Goal: Task Accomplishment & Management: Complete application form

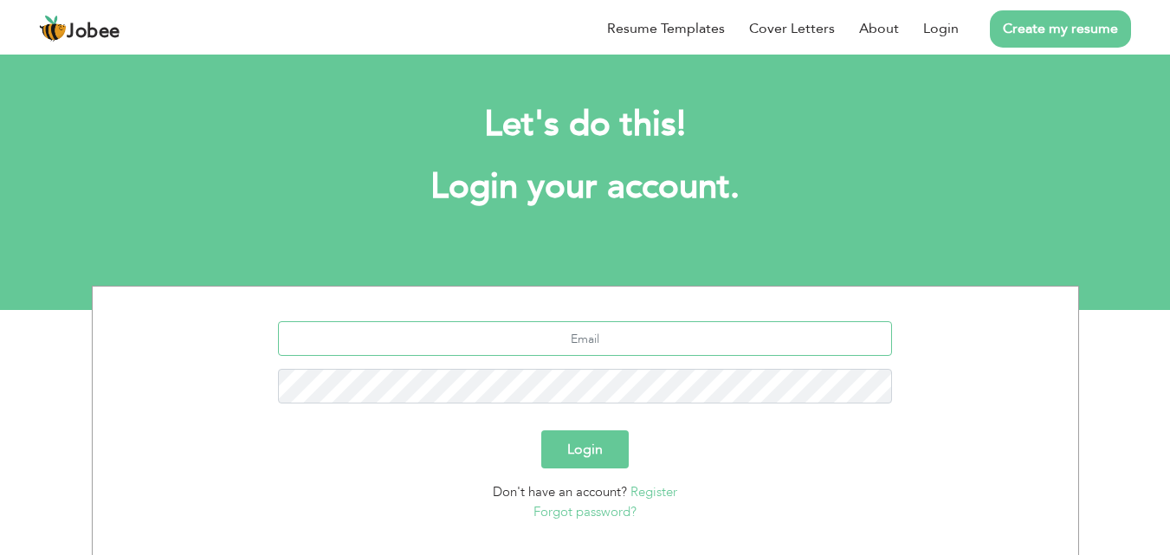
click at [529, 331] on input "text" at bounding box center [585, 338] width 614 height 35
paste input "[PERSON_NAME][EMAIL_ADDRESS][DOMAIN_NAME]"
type input "[PERSON_NAME][EMAIL_ADDRESS][DOMAIN_NAME]"
click at [594, 435] on button "Login" at bounding box center [584, 449] width 87 height 38
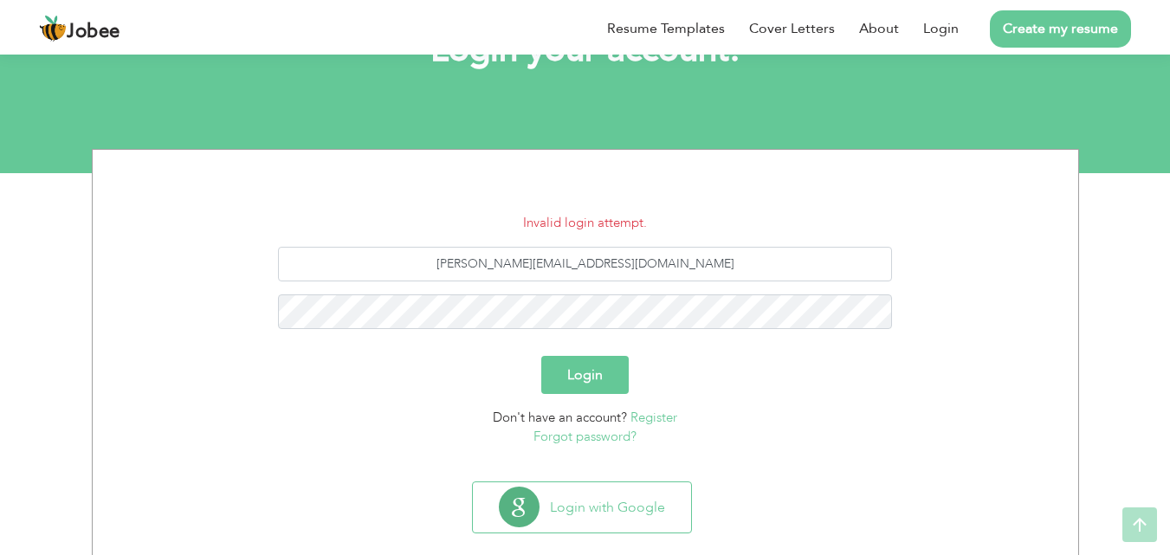
scroll to position [165, 0]
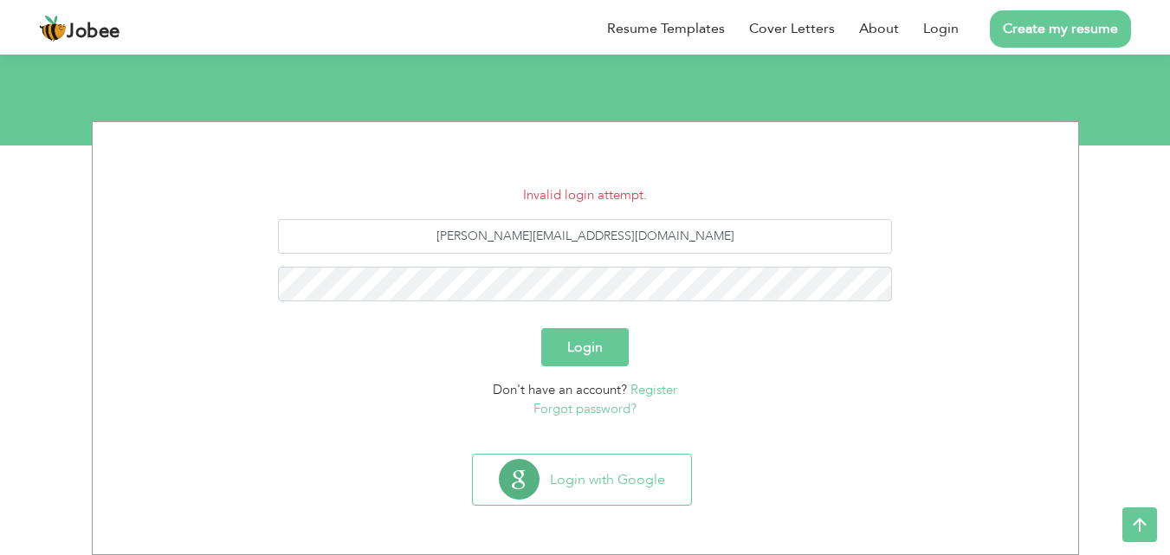
click at [565, 340] on button "Login" at bounding box center [584, 347] width 87 height 38
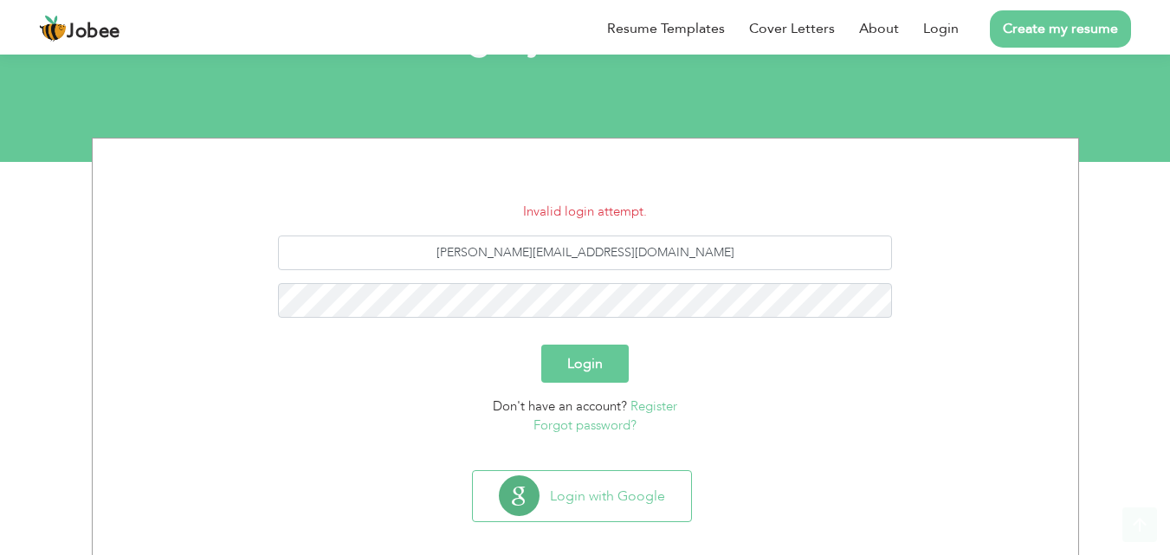
scroll to position [165, 0]
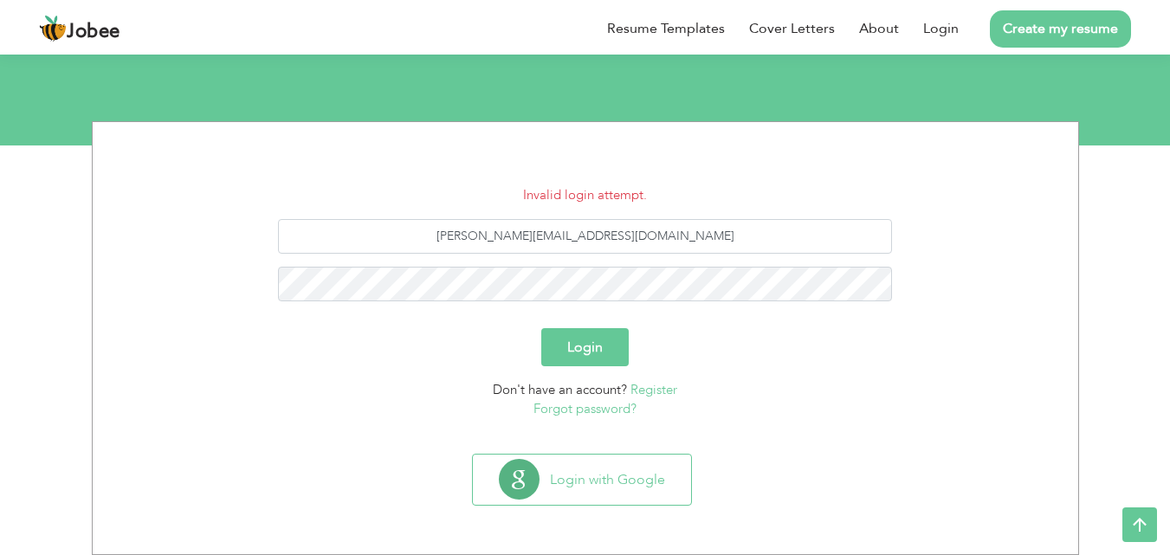
click at [595, 410] on link "Forgot password?" at bounding box center [584, 408] width 103 height 17
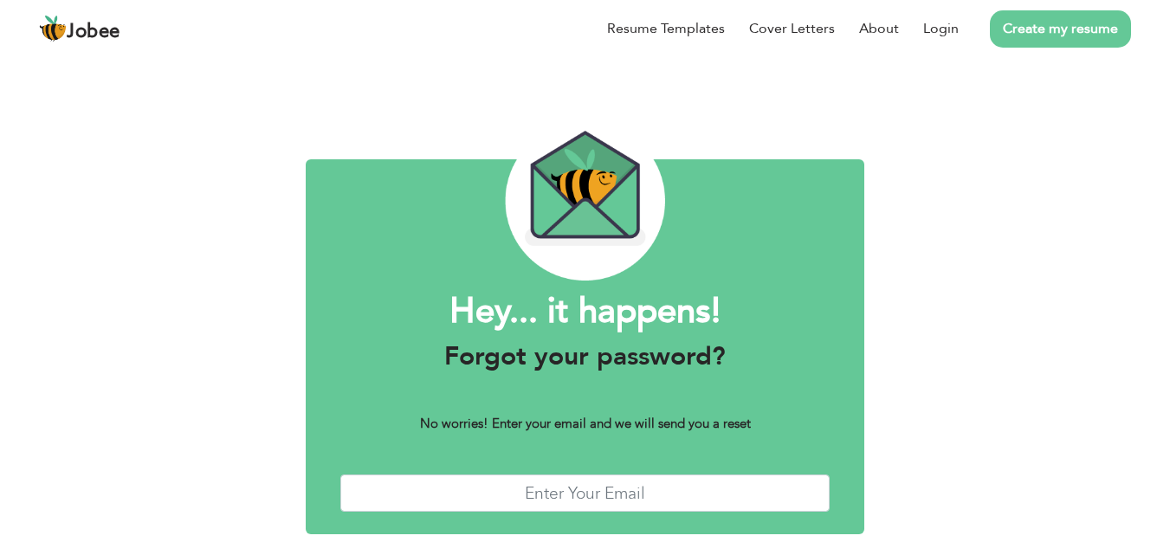
scroll to position [68, 0]
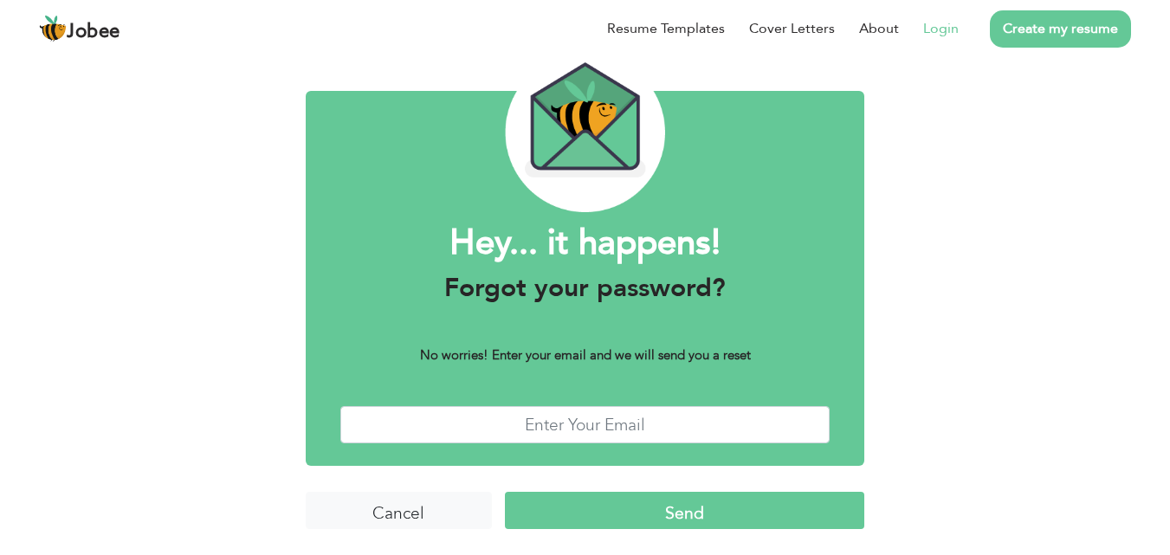
click at [952, 27] on link "Login" at bounding box center [941, 28] width 36 height 21
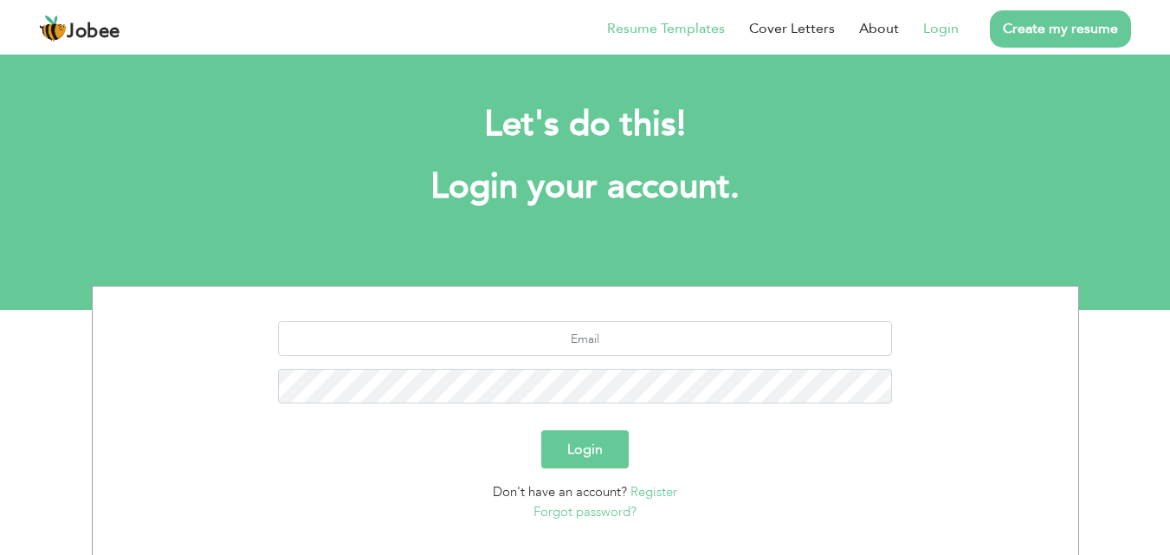
click at [656, 29] on link "Resume Templates" at bounding box center [666, 28] width 118 height 21
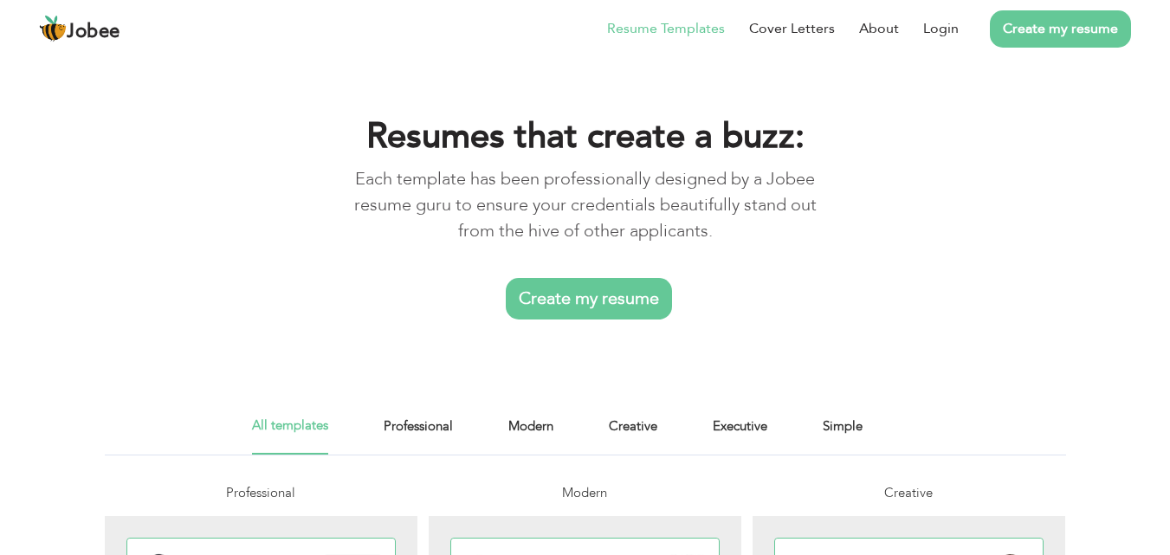
scroll to position [87, 0]
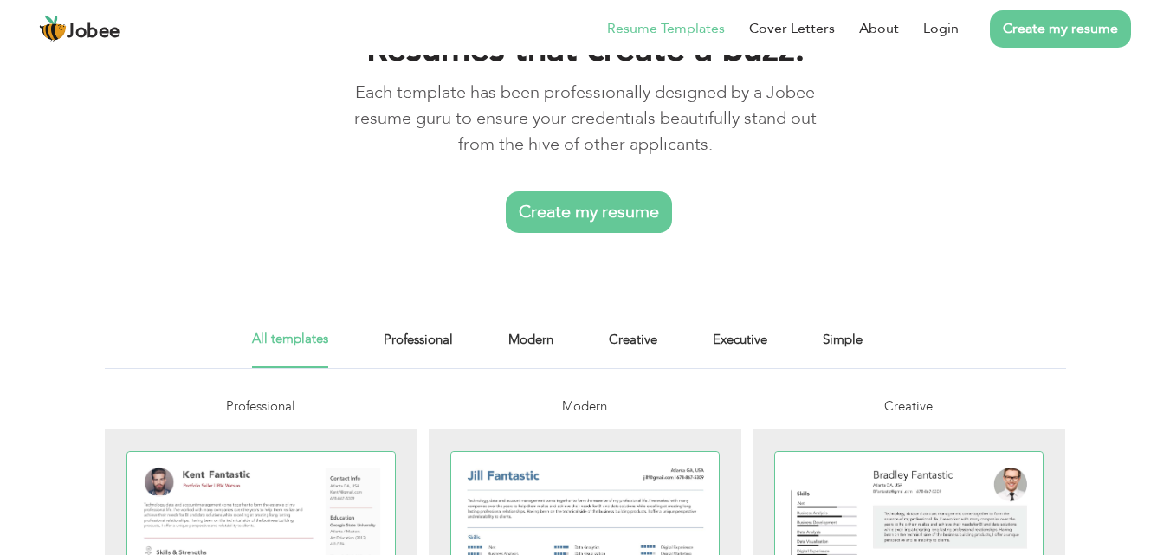
click at [593, 209] on link "Create my resume" at bounding box center [589, 212] width 166 height 42
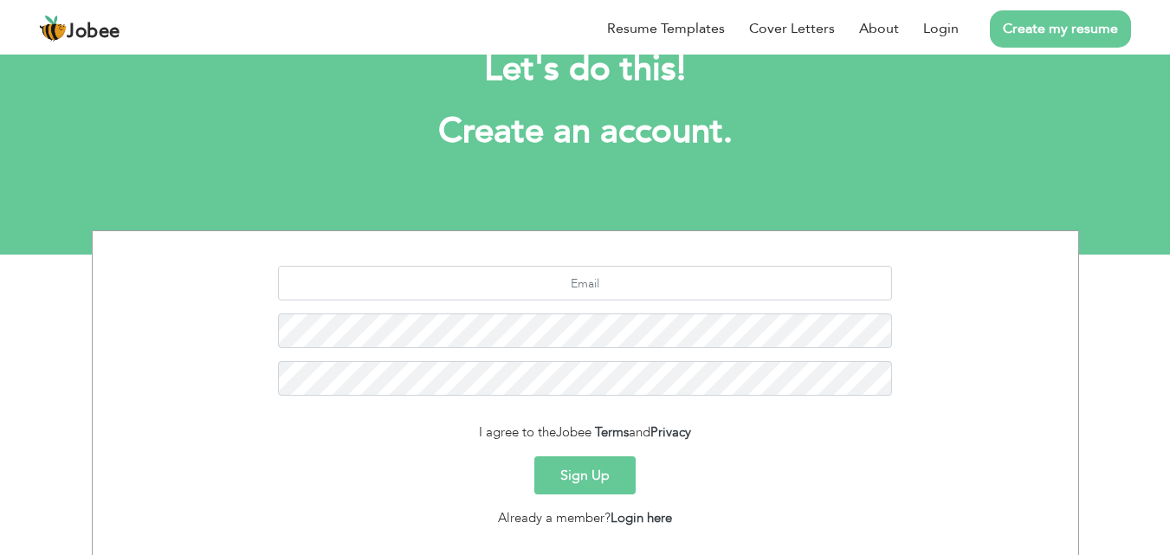
scroll to position [87, 0]
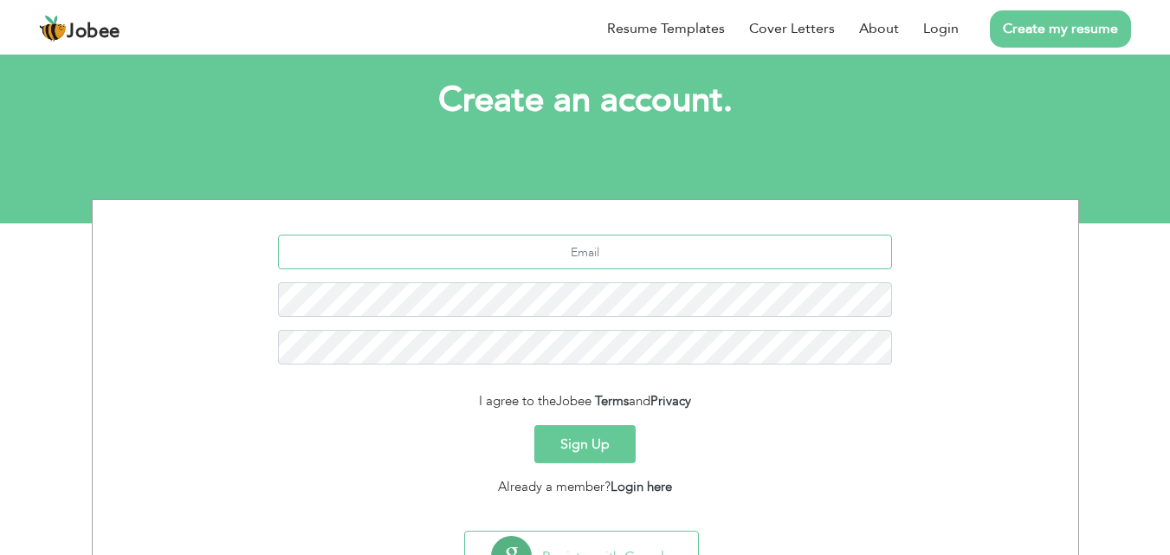
click at [643, 246] on input "text" at bounding box center [585, 252] width 614 height 35
type input "[PERSON_NAME][EMAIL_ADDRESS][DOMAIN_NAME]"
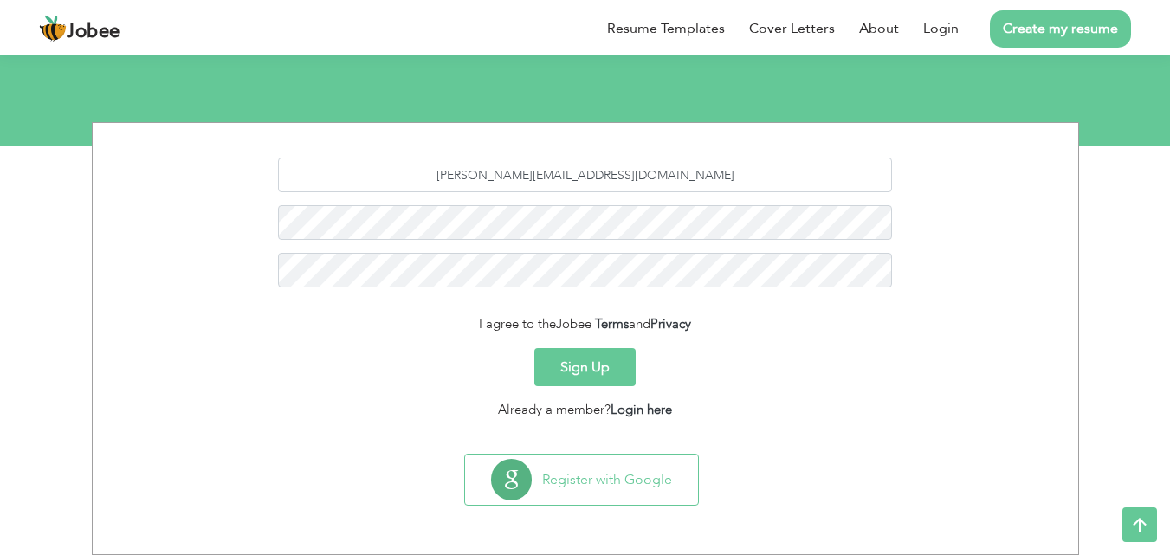
click at [568, 375] on button "Sign Up" at bounding box center [584, 367] width 101 height 38
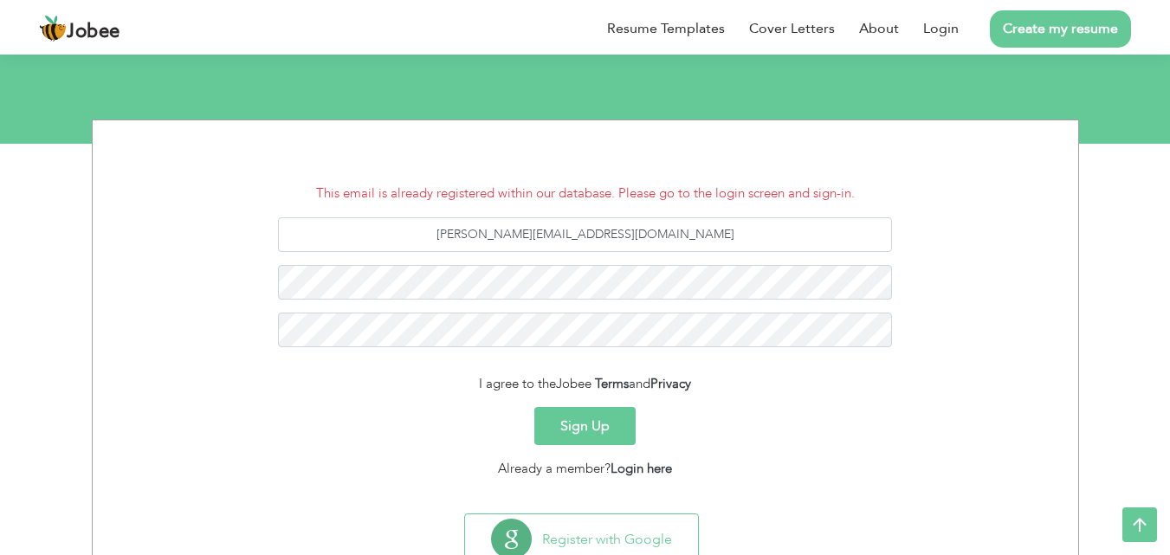
scroll to position [139, 0]
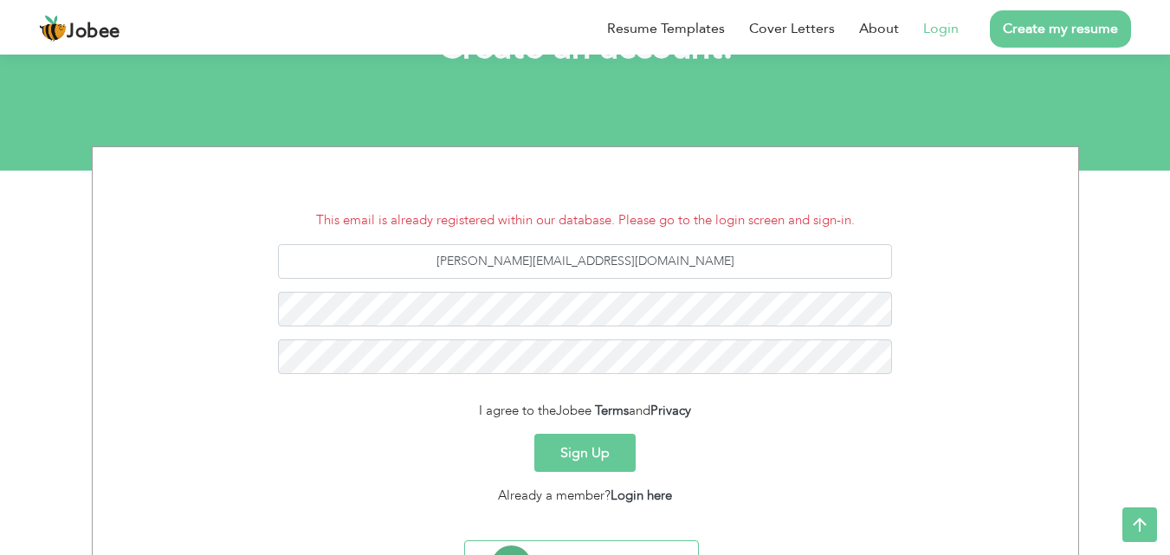
click at [952, 24] on link "Login" at bounding box center [941, 28] width 36 height 21
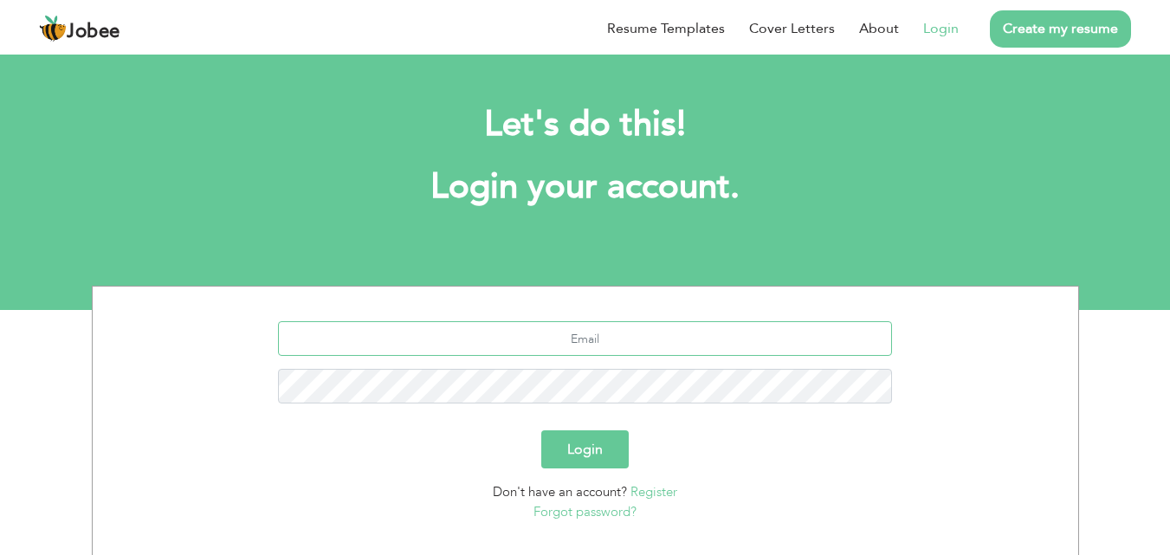
click at [561, 333] on input "text" at bounding box center [585, 338] width 614 height 35
type input "[PERSON_NAME][EMAIL_ADDRESS][DOMAIN_NAME]"
click at [561, 520] on link "Forgot password?" at bounding box center [584, 511] width 103 height 17
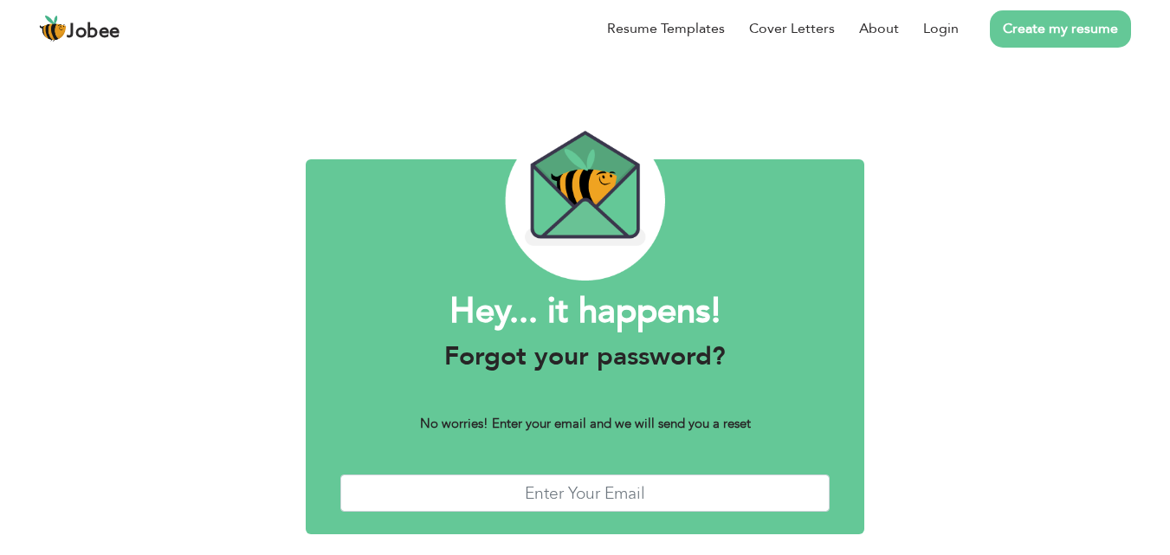
scroll to position [68, 0]
